Goal: Check status: Check status

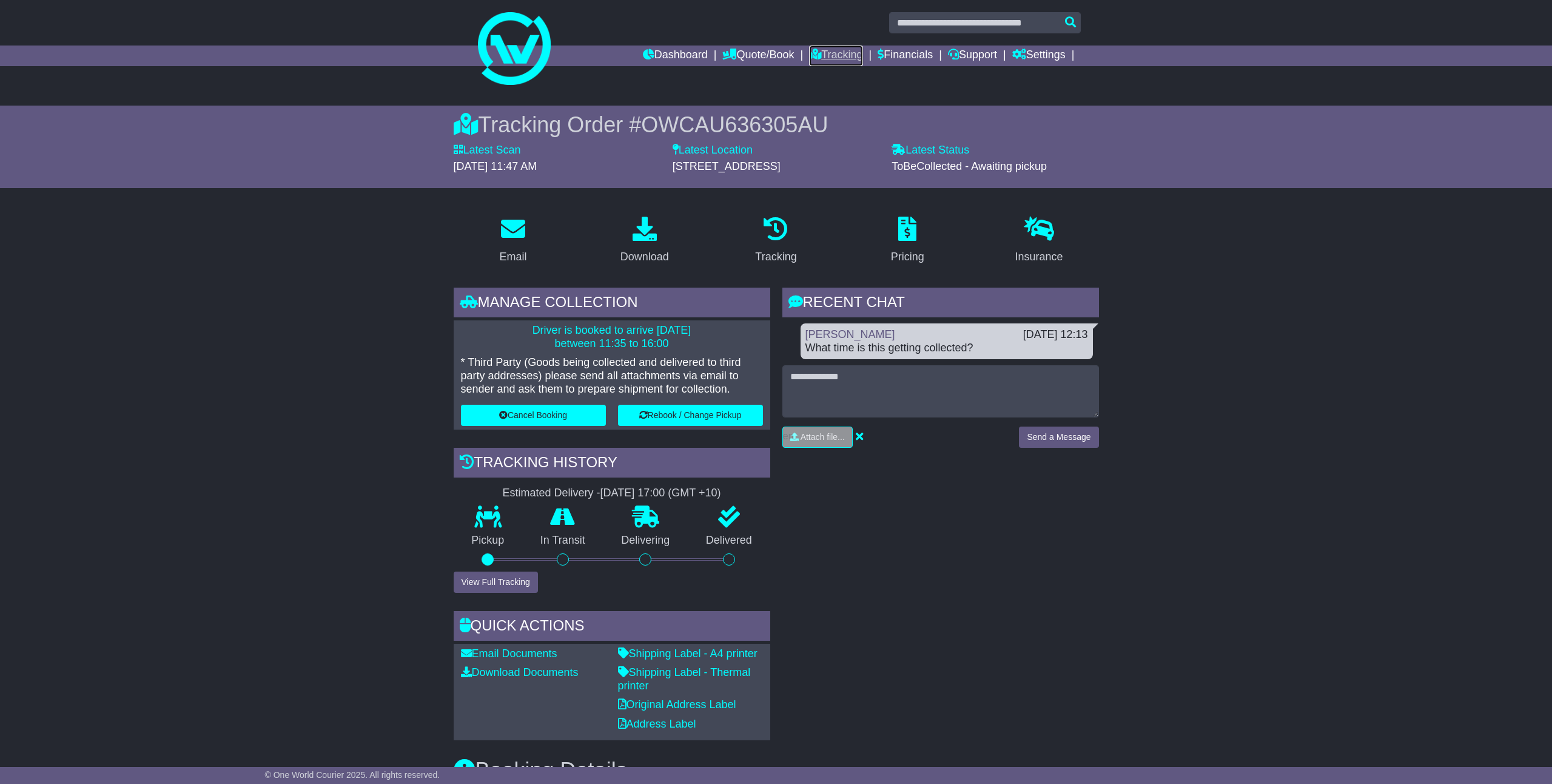
click at [843, 57] on link "Tracking" at bounding box center [836, 55] width 54 height 20
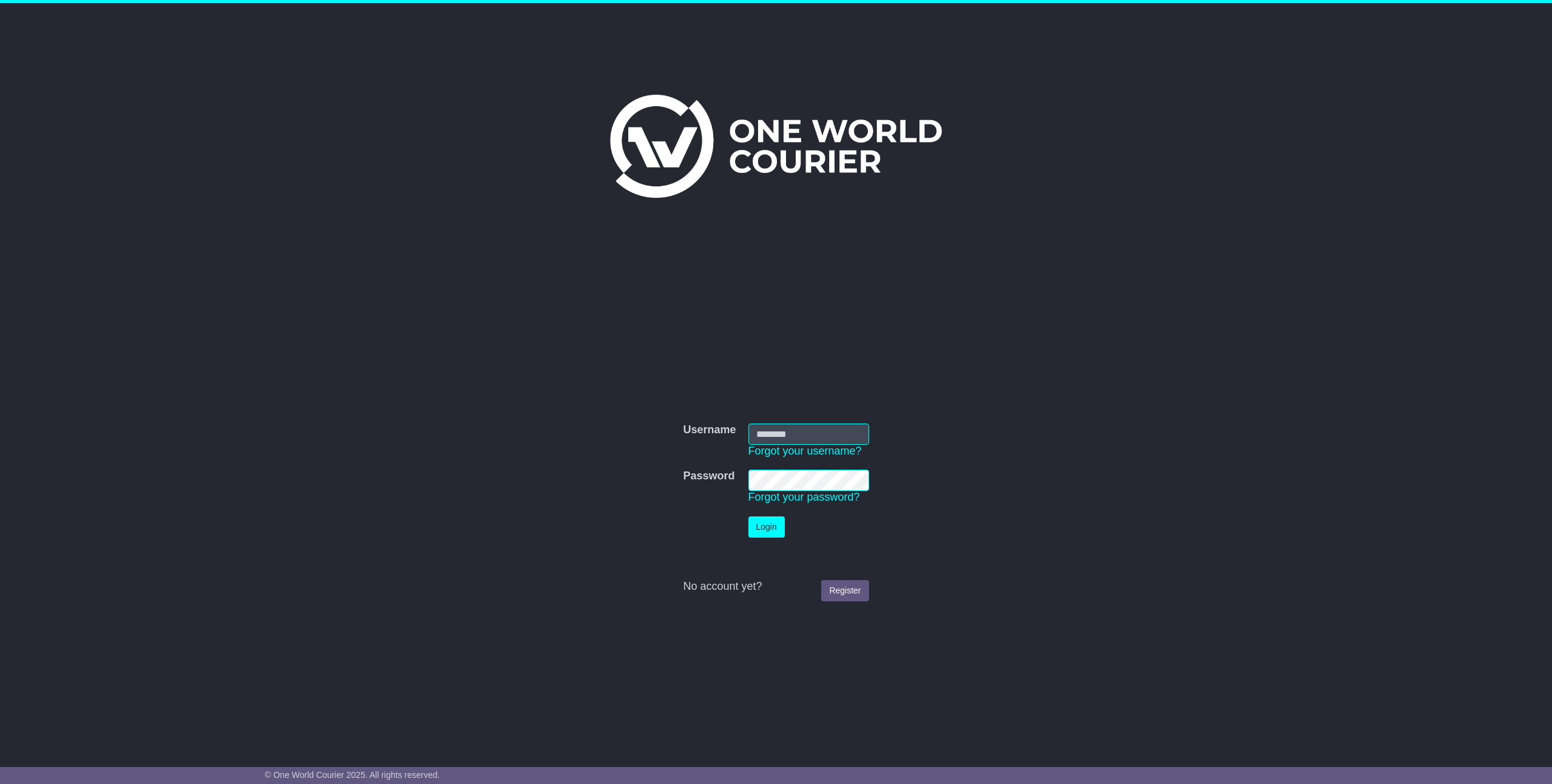
click at [749, 516] on button "Login" at bounding box center [767, 527] width 37 height 21
type input "**********"
click at [758, 523] on button "Login" at bounding box center [767, 527] width 37 height 21
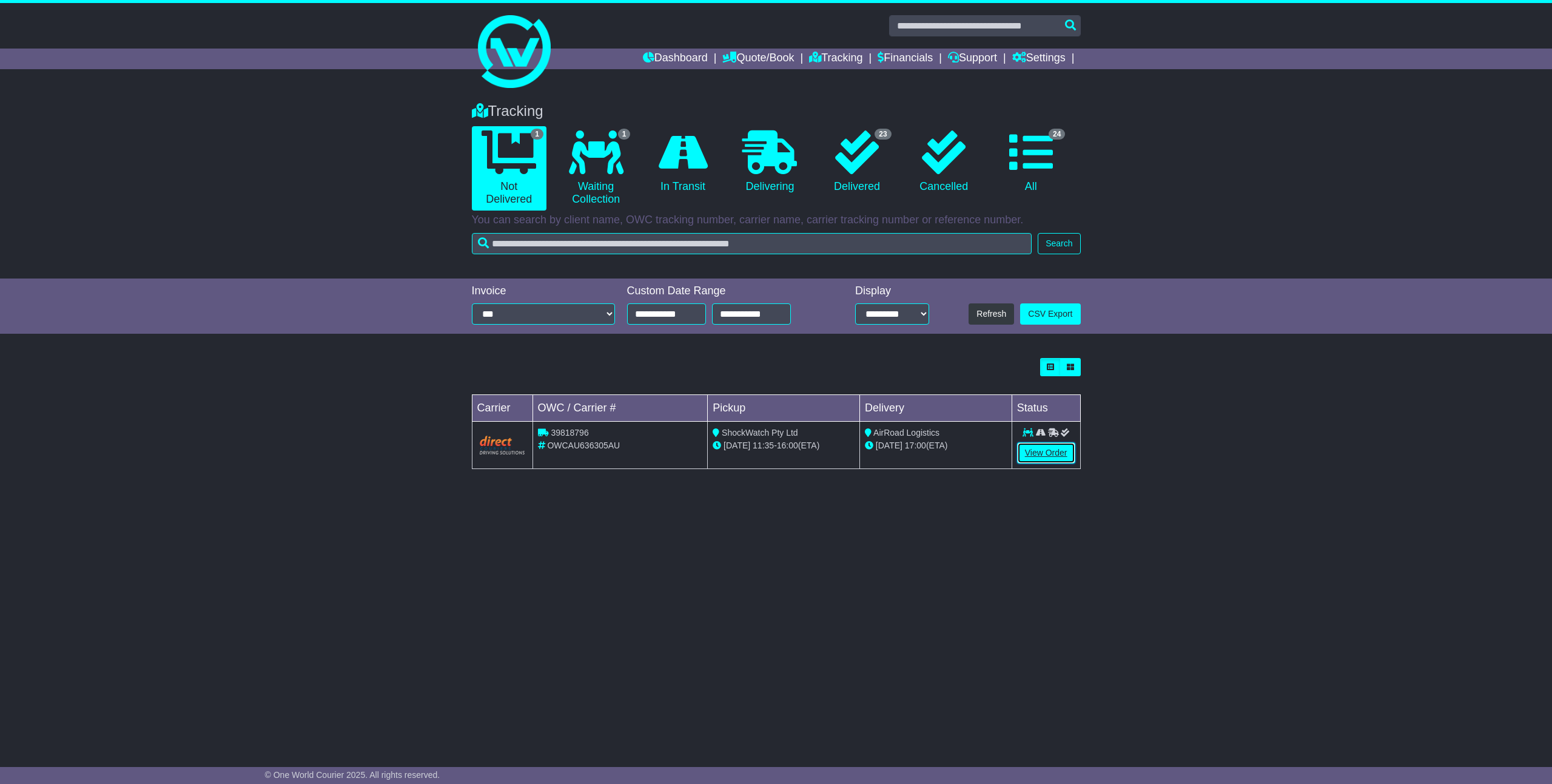
click at [1050, 450] on link "View Order" at bounding box center [1047, 453] width 59 height 21
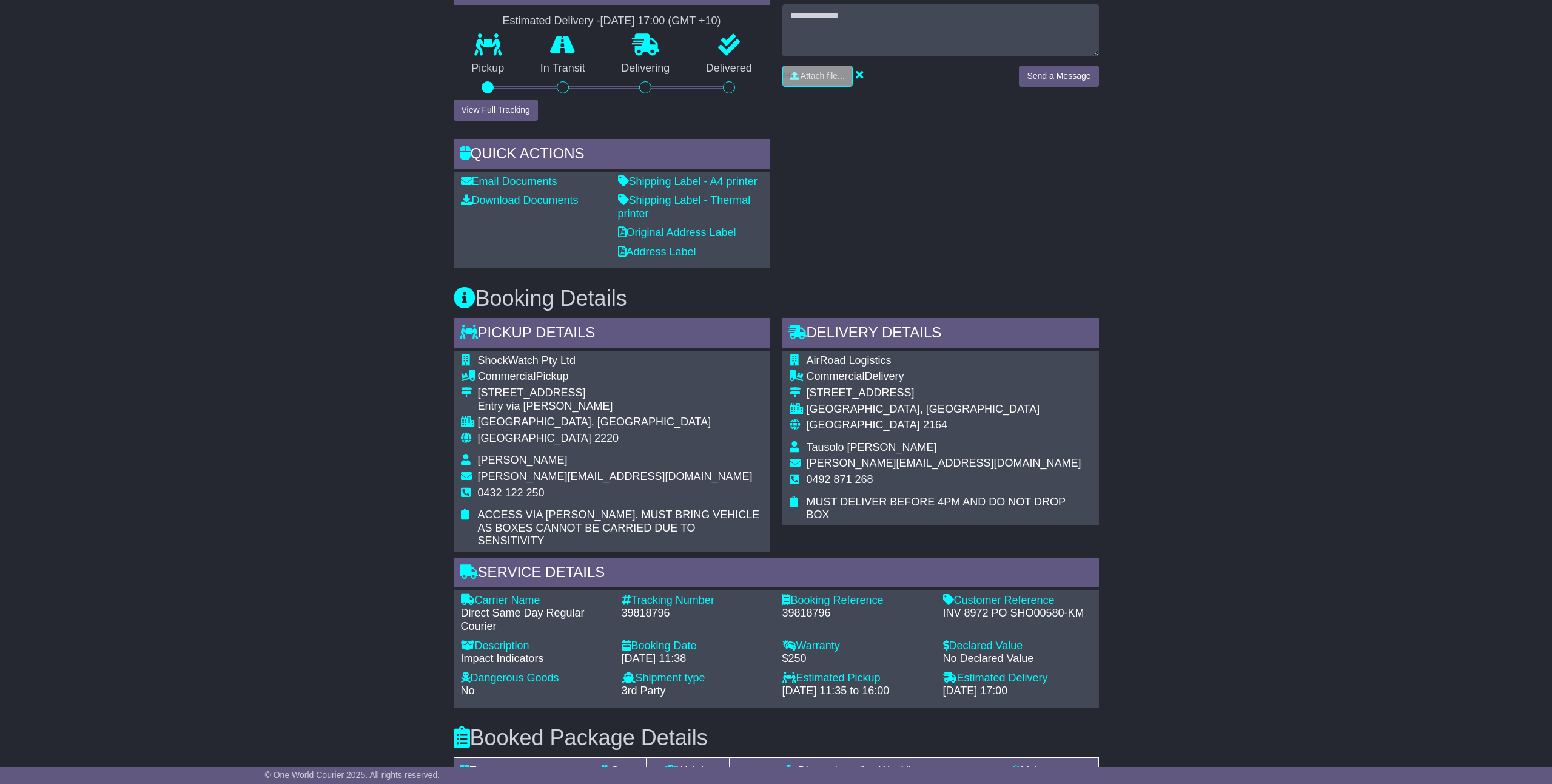
scroll to position [488, 0]
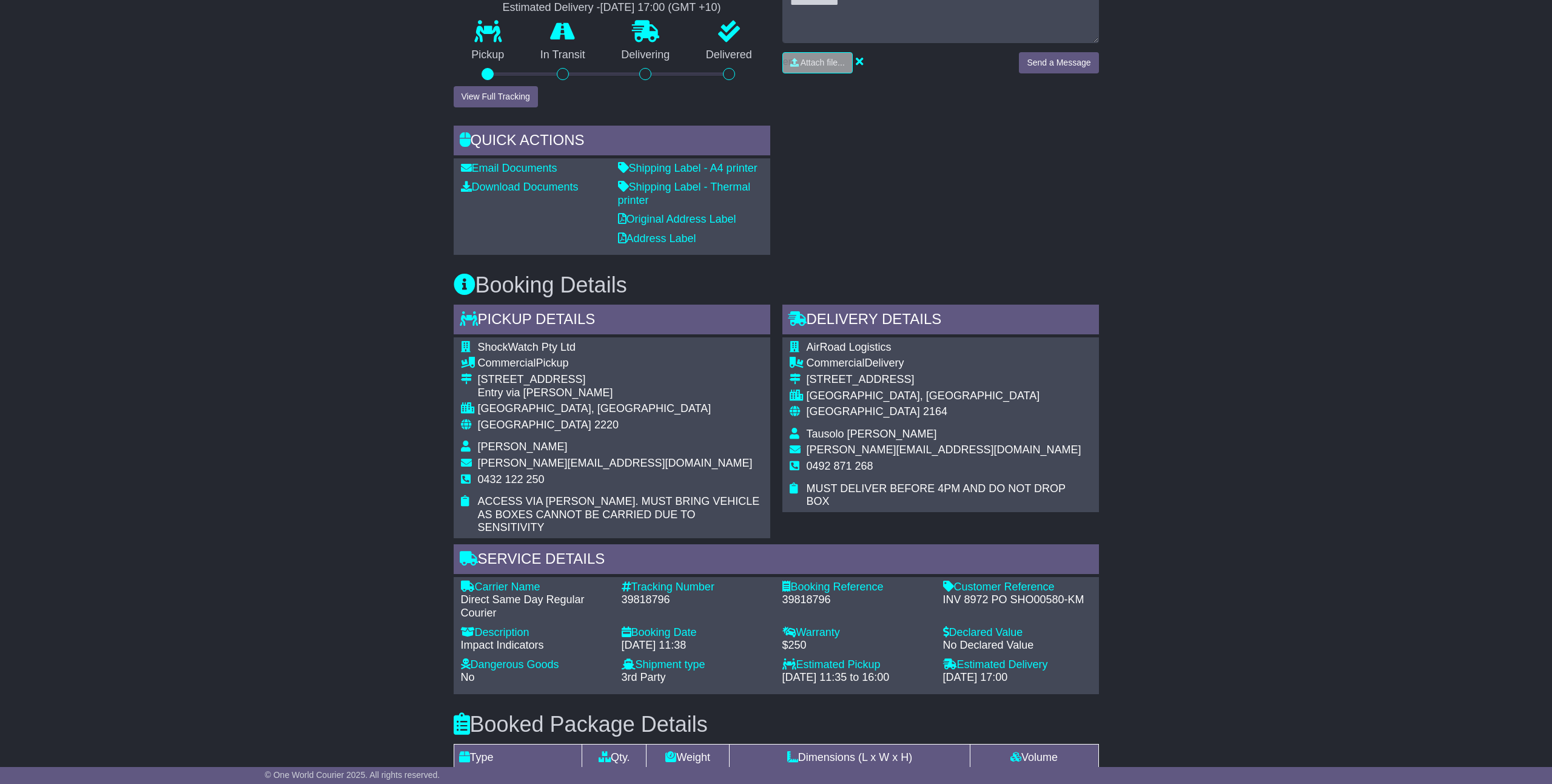
click at [1003, 639] on div "No Declared Value" at bounding box center [1018, 646] width 149 height 13
